Goal: Contribute content: Add original content to the website for others to see

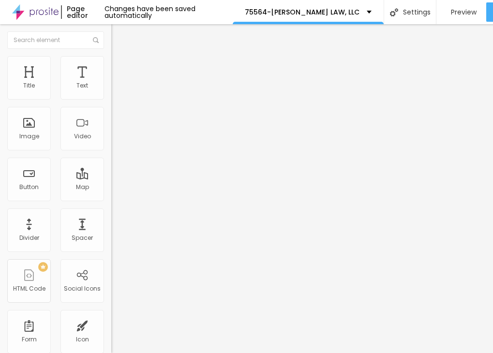
click at [111, 83] on span "Add image" at bounding box center [131, 79] width 40 height 8
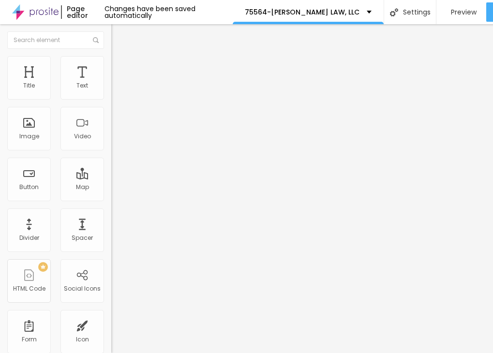
click at [166, 353] on div at bounding box center [246, 359] width 493 height 0
click at [125, 353] on div at bounding box center [246, 359] width 493 height 0
click at [111, 40] on button "Edit Image" at bounding box center [166, 35] width 111 height 22
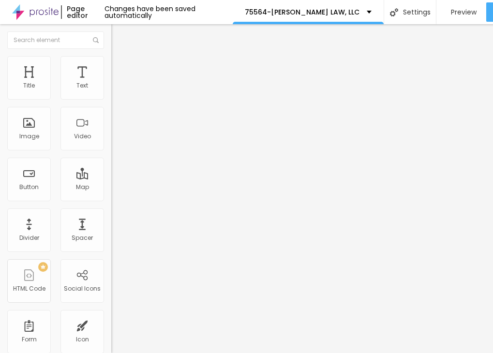
drag, startPoint x: 135, startPoint y: 322, endPoint x: 103, endPoint y: 328, distance: 32.1
click at [111, 83] on span "Add image" at bounding box center [131, 79] width 40 height 8
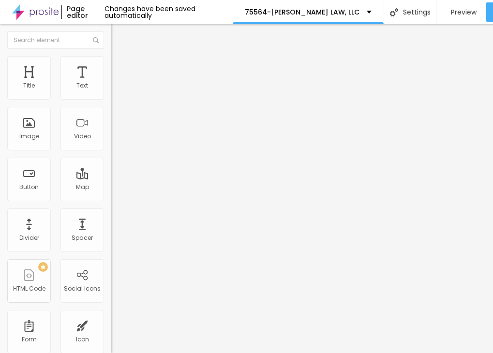
click at [111, 58] on img at bounding box center [115, 60] width 9 height 9
type input "95"
type input "75"
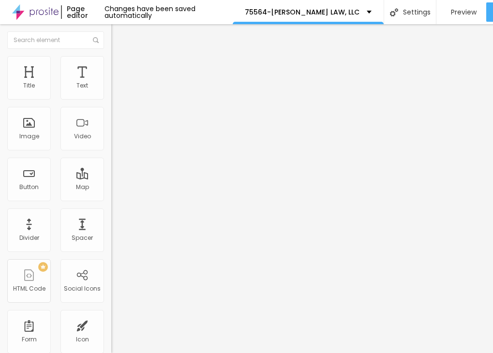
type input "55"
type input "30"
type input "20"
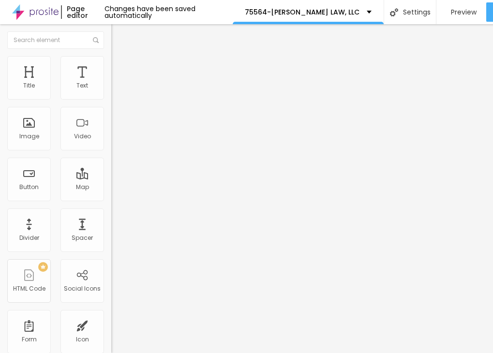
type input "20"
type input "10"
drag, startPoint x: 99, startPoint y: 103, endPoint x: -3, endPoint y: 103, distance: 102.5
type input "10"
click at [111, 99] on input "range" at bounding box center [142, 95] width 62 height 8
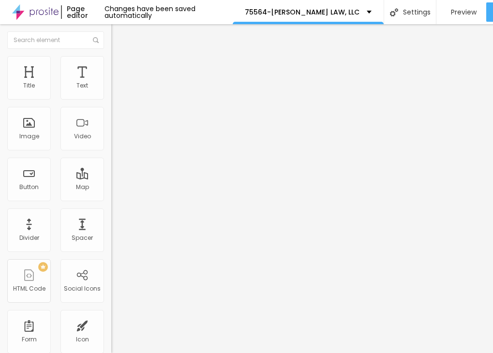
click at [118, 36] on img "button" at bounding box center [122, 35] width 8 height 8
click at [115, 90] on icon "button" at bounding box center [118, 87] width 6 height 6
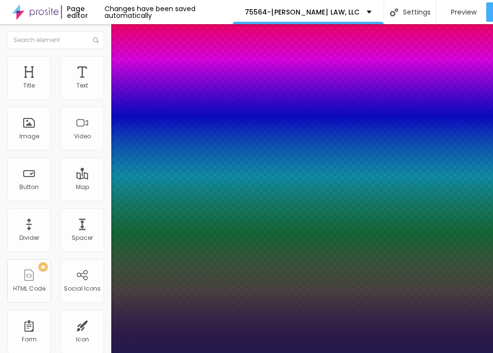
type input "1"
type input "18"
type input "1"
type input "23"
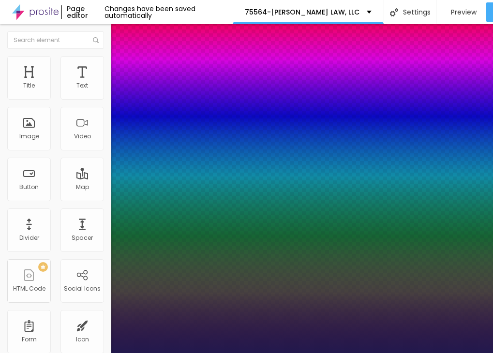
type input "23"
type input "1"
type input "24"
type input "1"
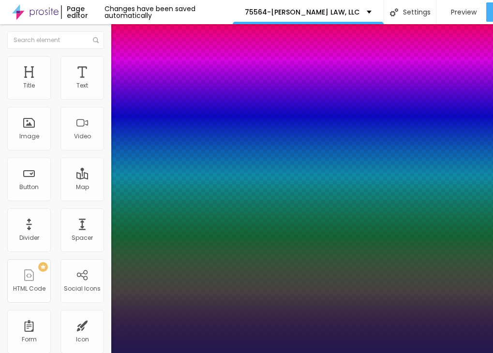
type input "26"
type input "1"
type input "27"
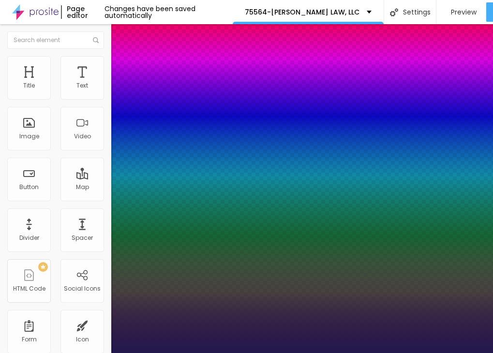
type input "1"
type input "29"
type input "1"
type input "30"
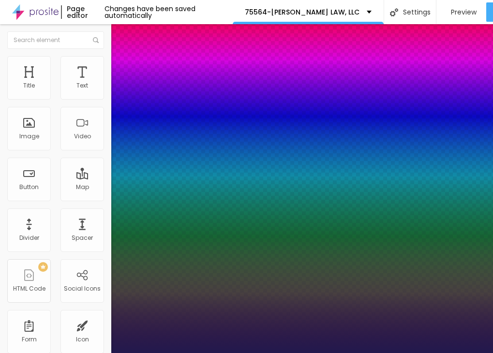
type input "30"
type input "1"
type input "31"
type input "1"
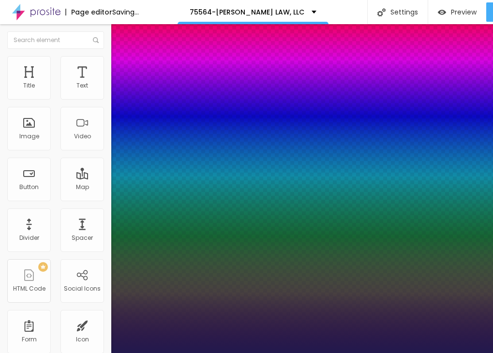
type input "33"
type input "1"
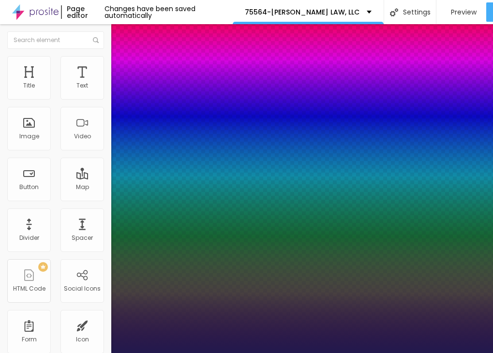
type input "30"
type input "1"
type input "29"
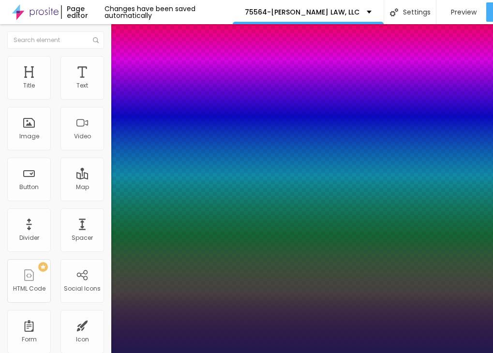
type input "1"
type input "28"
type input "1"
type input "27"
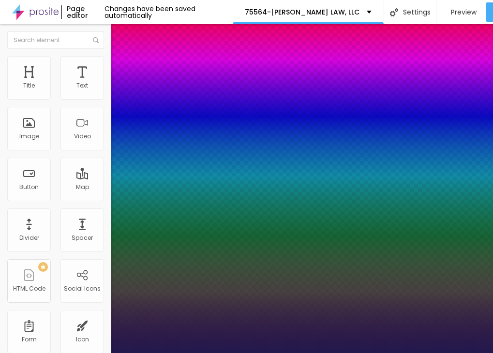
type input "27"
type input "1"
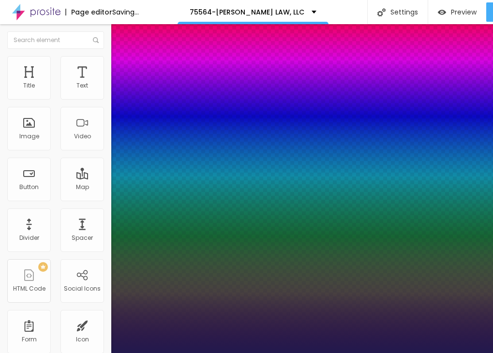
type input "26"
type input "1"
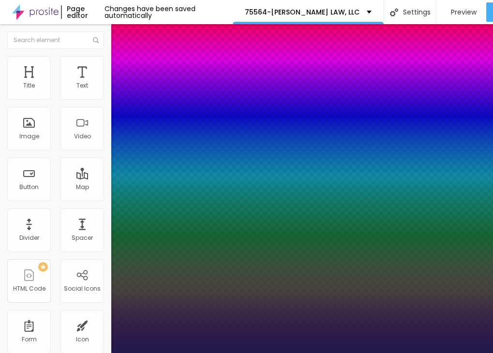
type input "25"
type input "1"
drag, startPoint x: 129, startPoint y: 164, endPoint x: 137, endPoint y: 164, distance: 8.7
type input "25"
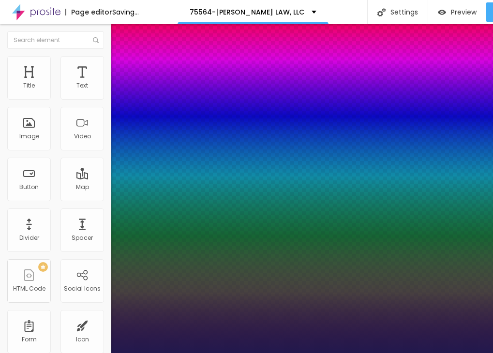
type input "1"
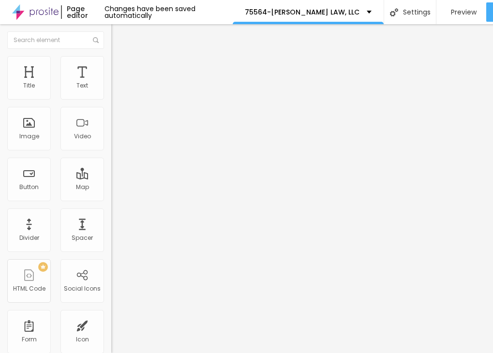
click at [118, 38] on div "Edit Text" at bounding box center [140, 35] width 44 height 8
drag, startPoint x: 44, startPoint y: 107, endPoint x: 2, endPoint y: 107, distance: 41.6
click at [111, 107] on div "Text Click me Align Size Default Small Default Big Link URL https:// Open in ne…" at bounding box center [166, 145] width 111 height 141
paste input "→ VIEW DOCUMENT HERE"
type input "→ VIEW DOCUMENT HERE"
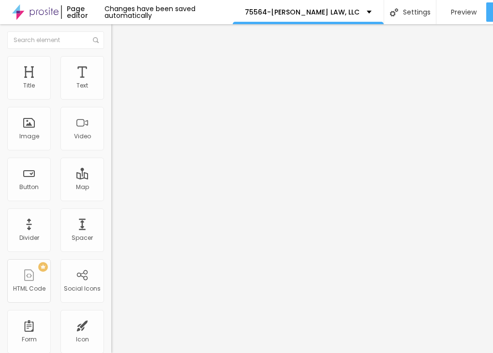
drag, startPoint x: 38, startPoint y: 203, endPoint x: -2, endPoint y: 201, distance: 40.2
click at [0, 201] on html "Page editor Changes have been saved automatically 75564-[PERSON_NAME] LAW, LLC …" at bounding box center [246, 176] width 493 height 353
paste input "[DOMAIN_NAME]"
type input "[URL][DOMAIN_NAME]"
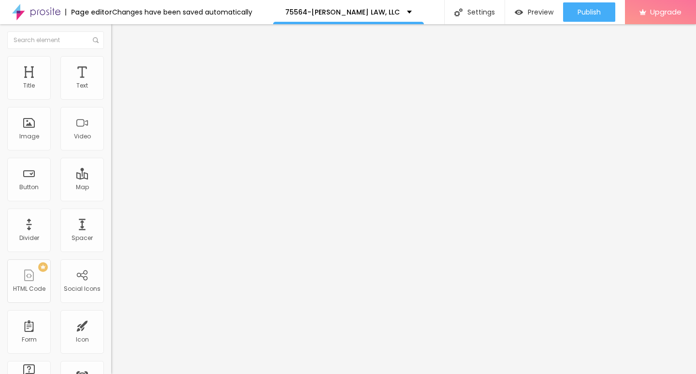
click at [111, 62] on img at bounding box center [115, 60] width 9 height 9
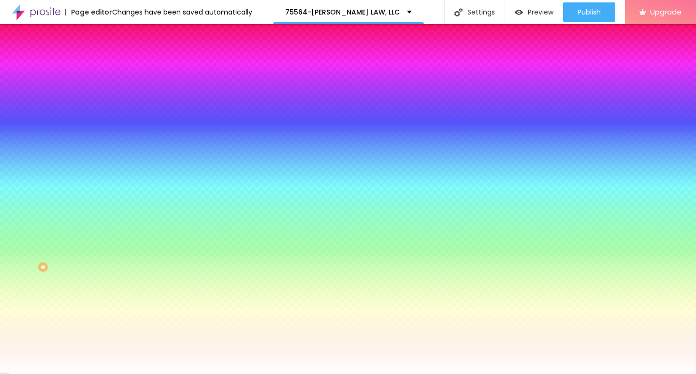
click at [115, 120] on icon "button" at bounding box center [118, 123] width 6 height 6
type input "17"
type input "18"
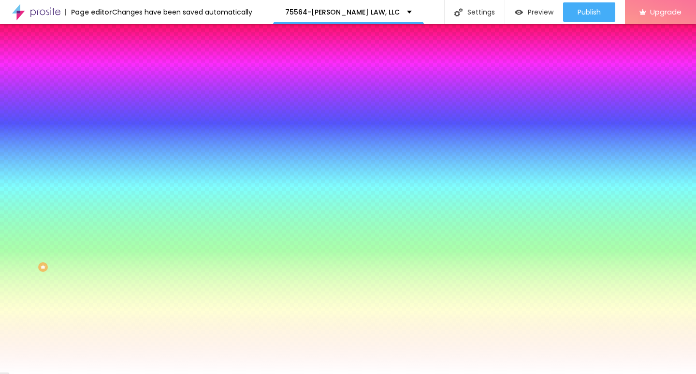
type input "19"
type input "20"
type input "21"
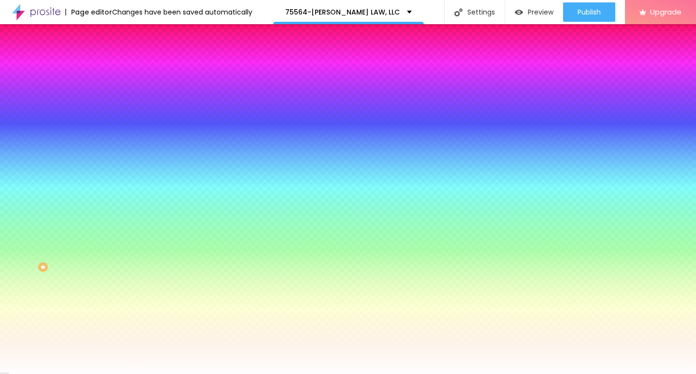
type input "21"
type input "22"
drag, startPoint x: 147, startPoint y: 186, endPoint x: 164, endPoint y: 186, distance: 16.9
type input "22"
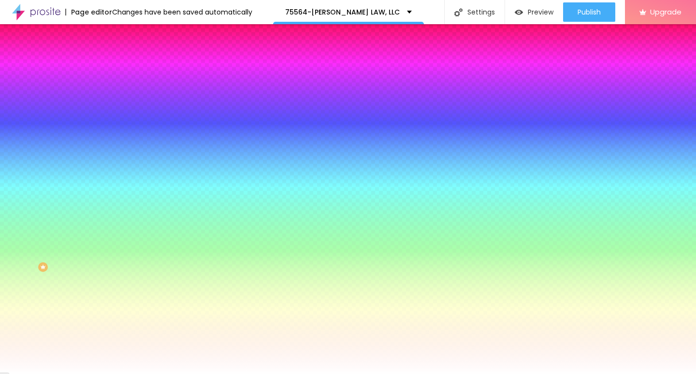
click at [111, 55] on img at bounding box center [115, 50] width 9 height 9
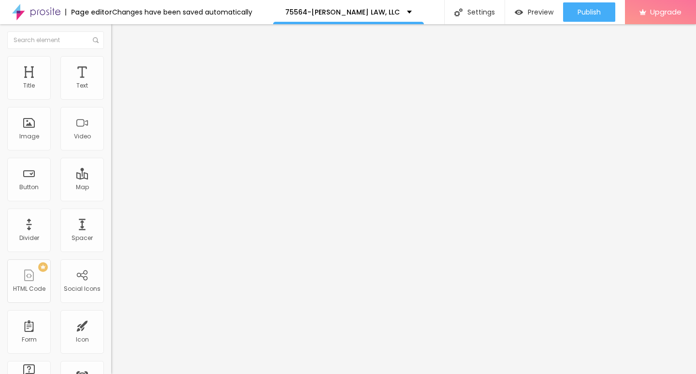
click at [111, 62] on img at bounding box center [115, 60] width 9 height 9
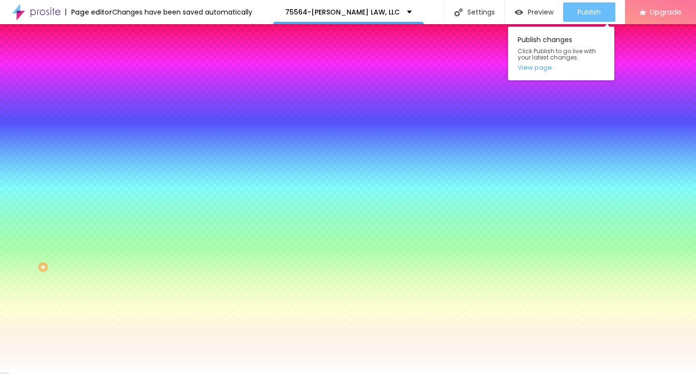
click at [492, 15] on span "Publish" at bounding box center [589, 12] width 23 height 8
